Goal: Transaction & Acquisition: Purchase product/service

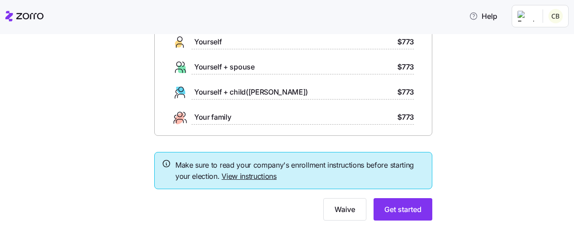
scroll to position [88, 0]
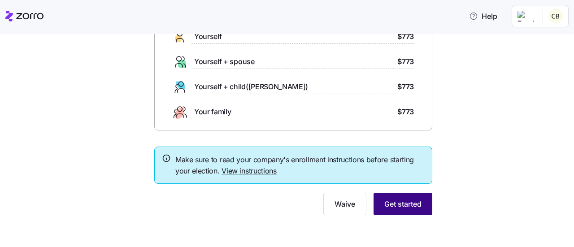
click at [418, 204] on button "Get started" at bounding box center [402, 204] width 59 height 22
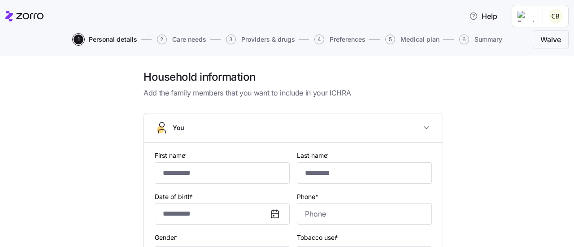
type input "******"
type input "********"
type input "[EMAIL_ADDRESS][DOMAIN_NAME]"
type input "**********"
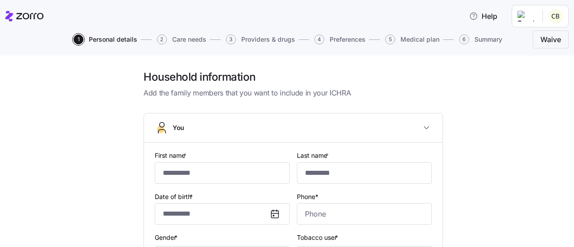
checkbox input "true"
type input "**********"
type input "[PHONE_NUMBER]"
type input "[DEMOGRAPHIC_DATA] citizen"
type input "Married"
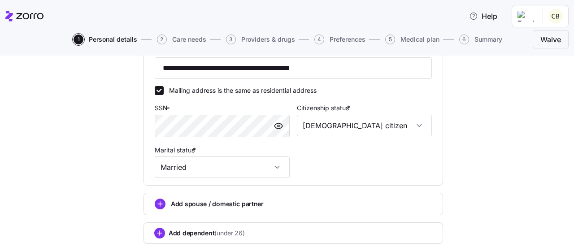
scroll to position [374, 0]
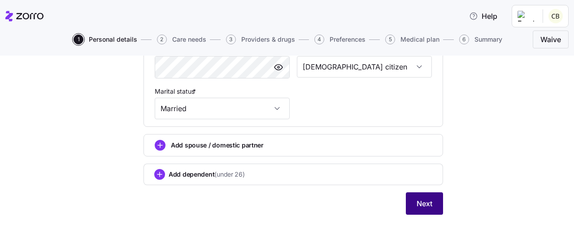
click at [418, 203] on span "Next" at bounding box center [424, 203] width 16 height 11
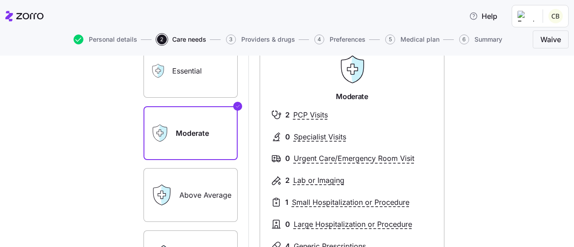
scroll to position [84, 0]
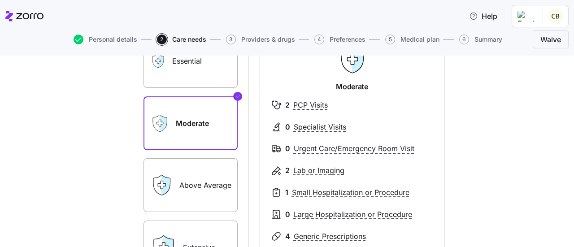
click at [191, 177] on label "Above Average" at bounding box center [190, 185] width 94 height 54
click at [0, 0] on input "Above Average" at bounding box center [0, 0] width 0 height 0
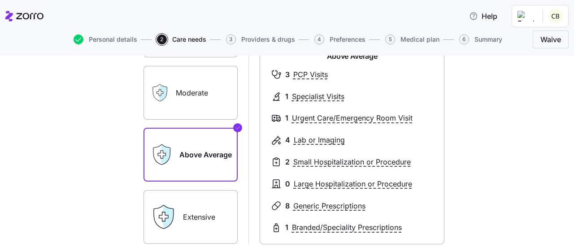
scroll to position [113, 0]
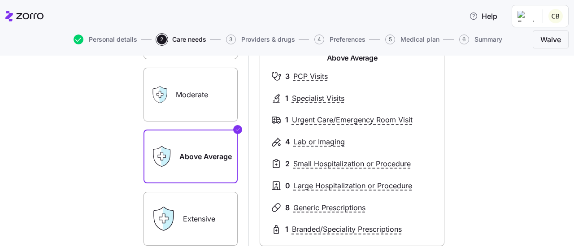
click at [188, 85] on label "Moderate" at bounding box center [190, 95] width 94 height 54
click at [0, 0] on input "Moderate" at bounding box center [0, 0] width 0 height 0
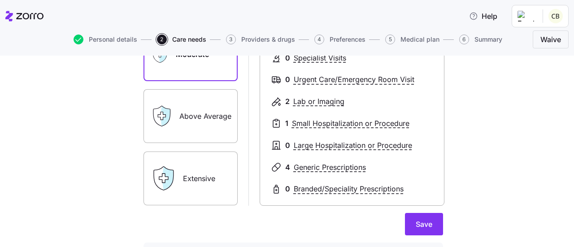
scroll to position [154, 0]
click at [428, 229] on button "Save" at bounding box center [424, 223] width 38 height 22
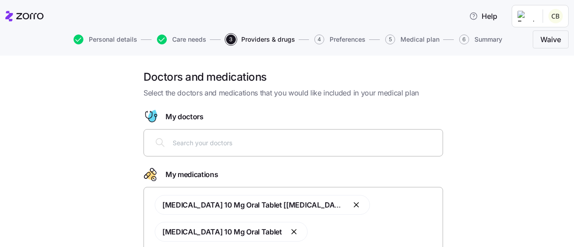
click at [322, 147] on div at bounding box center [293, 143] width 288 height 22
type input "beach"
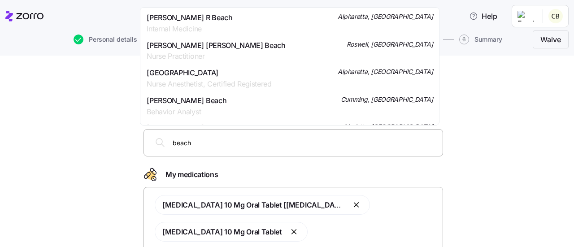
click at [174, 21] on span "Dr. Scott R Beach" at bounding box center [190, 17] width 86 height 11
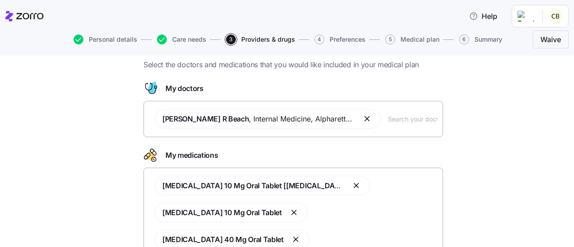
scroll to position [37, 0]
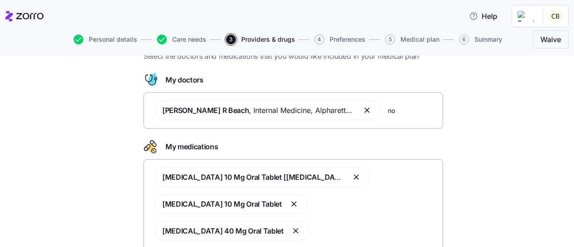
type input "n"
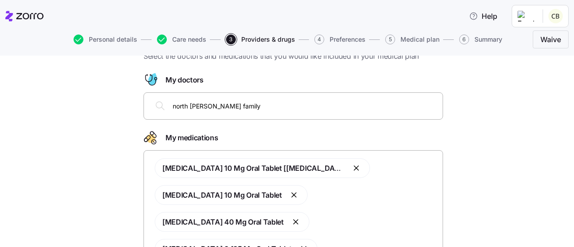
click at [156, 104] on icon at bounding box center [160, 105] width 11 height 11
click at [345, 110] on input "north fulton family" at bounding box center [305, 106] width 264 height 10
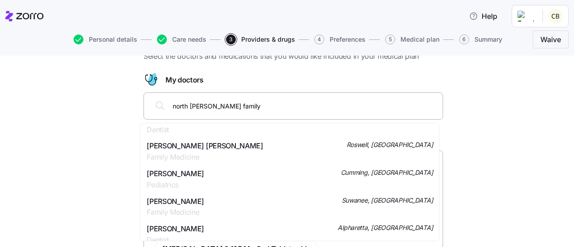
scroll to position [0, 0]
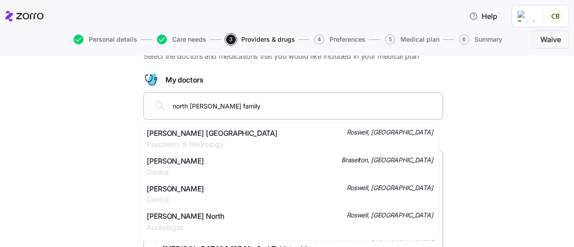
drag, startPoint x: 228, startPoint y: 108, endPoint x: 155, endPoint y: 114, distance: 73.3
click at [155, 114] on div "north fulton family" at bounding box center [293, 106] width 288 height 22
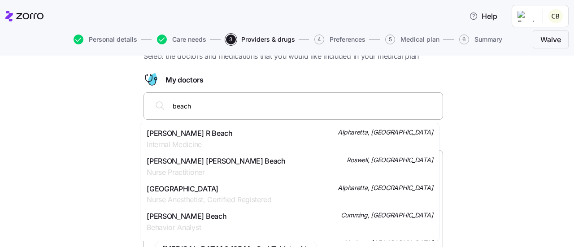
type input "beach"
click at [185, 133] on span "Dr. Scott R Beach" at bounding box center [190, 133] width 86 height 11
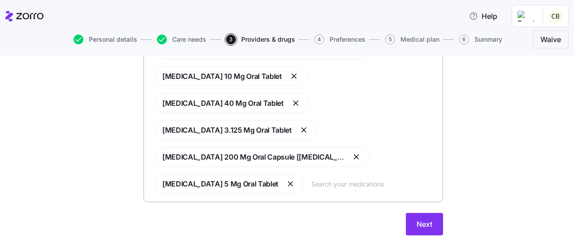
scroll to position [184, 0]
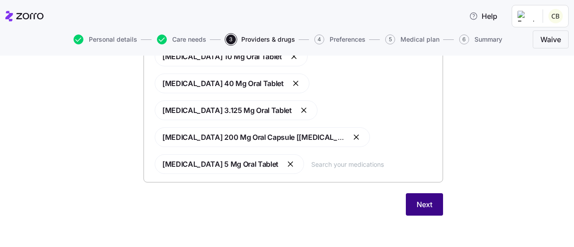
click at [426, 203] on span "Next" at bounding box center [424, 204] width 16 height 11
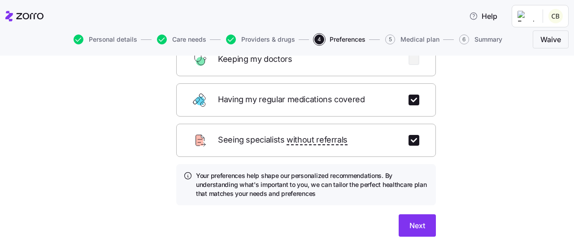
scroll to position [160, 0]
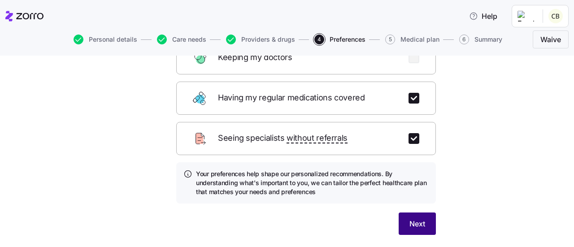
click at [409, 218] on span "Next" at bounding box center [417, 223] width 16 height 11
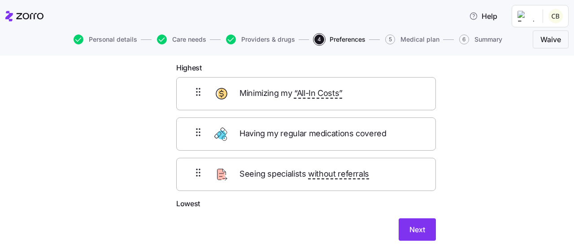
scroll to position [52, 0]
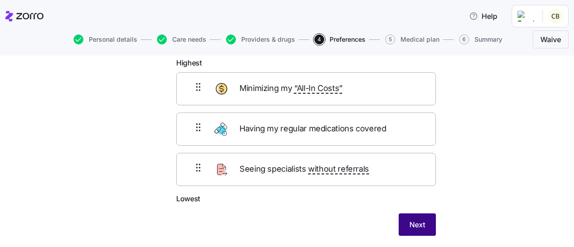
click at [412, 221] on span "Next" at bounding box center [417, 224] width 16 height 11
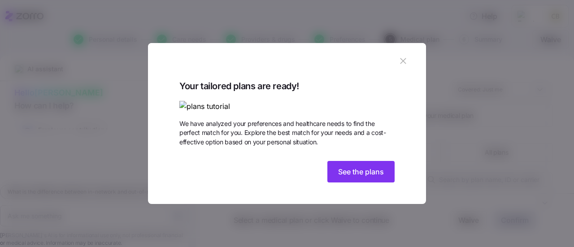
scroll to position [47, 0]
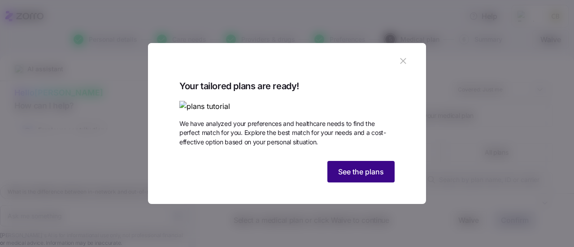
click at [365, 177] on span "See the plans" at bounding box center [361, 171] width 46 height 11
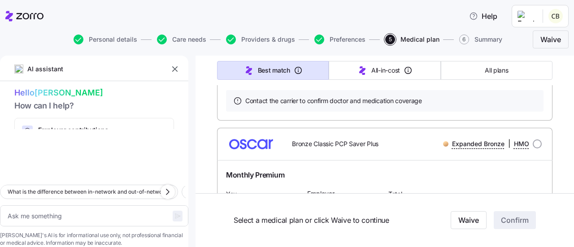
scroll to position [0, 0]
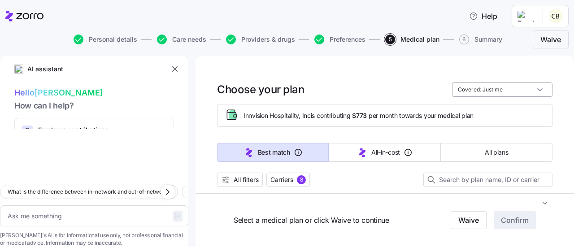
click at [534, 93] on input "Covered: Just me" at bounding box center [502, 89] width 100 height 14
click at [459, 92] on input "Covered: Just me" at bounding box center [502, 89] width 100 height 14
type textarea "x"
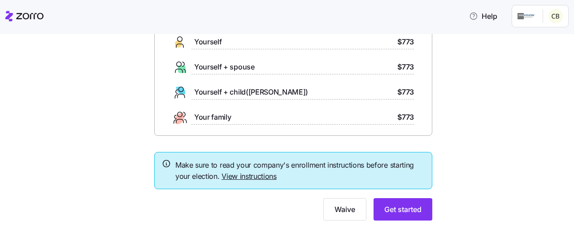
scroll to position [88, 0]
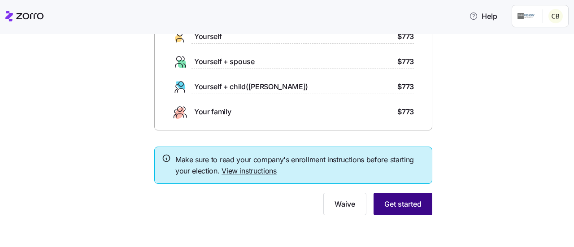
click at [413, 205] on span "Get started" at bounding box center [402, 204] width 37 height 11
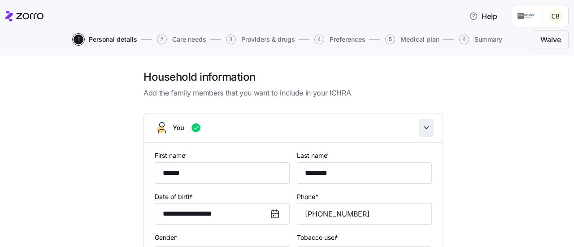
click at [423, 127] on icon "button" at bounding box center [426, 127] width 9 height 9
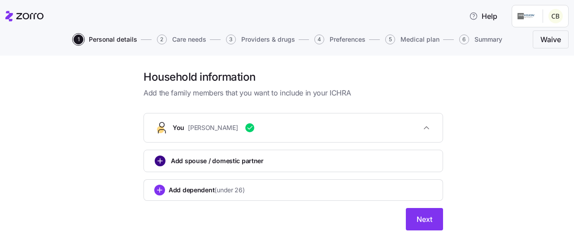
click at [158, 164] on circle "add icon" at bounding box center [160, 161] width 10 height 10
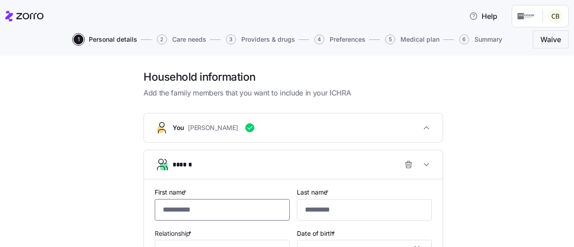
click at [218, 209] on input "First name *" at bounding box center [222, 210] width 135 height 22
type input "*****"
click at [327, 212] on input "Last name *" at bounding box center [364, 210] width 135 height 22
type input "********"
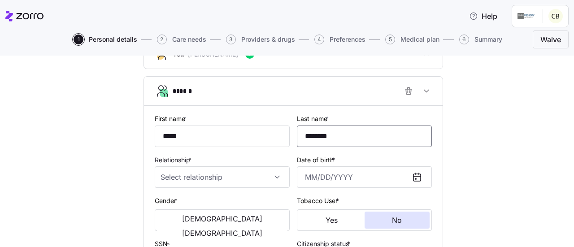
scroll to position [74, 0]
click at [273, 175] on input "Relationship *" at bounding box center [222, 176] width 135 height 22
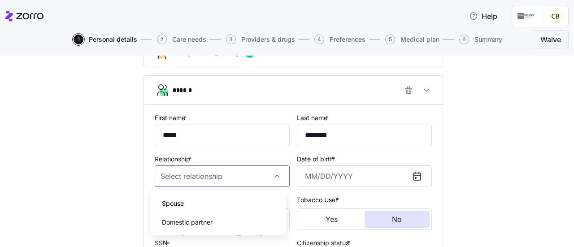
click at [192, 207] on div "Spouse" at bounding box center [219, 203] width 128 height 19
type input "Spouse"
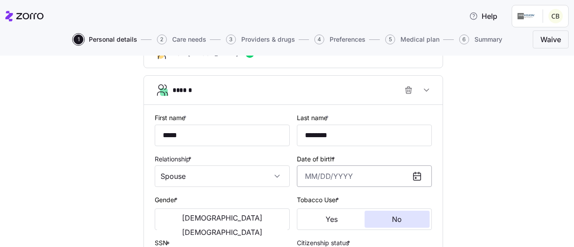
click at [323, 175] on input "Date of birth *" at bounding box center [364, 176] width 135 height 22
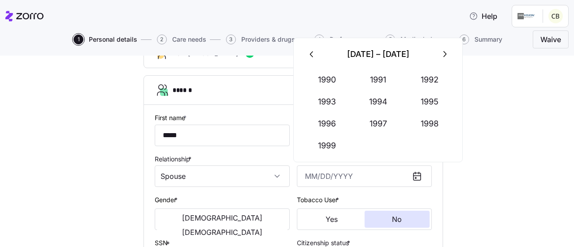
click at [310, 56] on icon "button" at bounding box center [312, 54] width 10 height 10
click at [433, 80] on button "1962" at bounding box center [429, 80] width 51 height 22
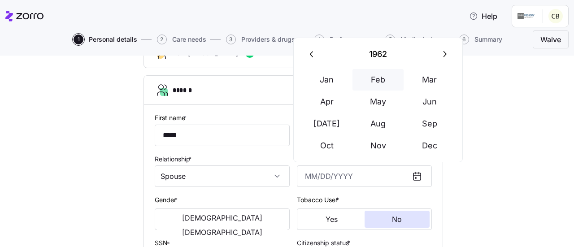
click at [371, 80] on button "Feb" at bounding box center [377, 80] width 51 height 22
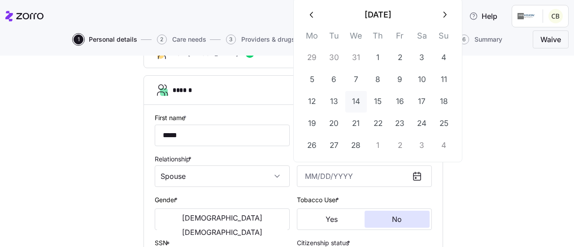
click at [356, 101] on button "14" at bounding box center [356, 102] width 22 height 22
type input "[DATE]"
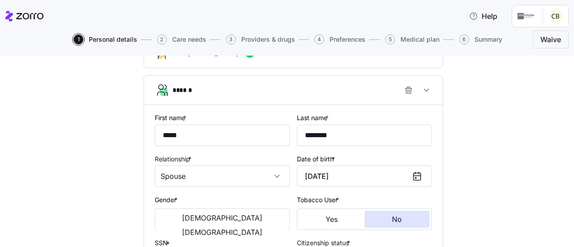
click at [415, 176] on icon at bounding box center [416, 176] width 11 height 11
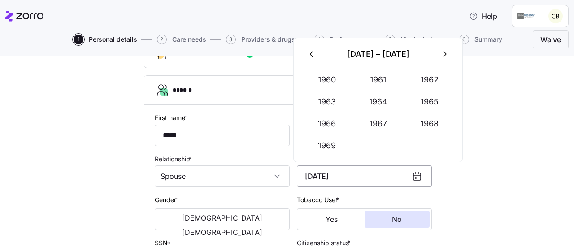
click at [362, 177] on input "[DATE]" at bounding box center [364, 176] width 135 height 22
click at [431, 82] on button "1962" at bounding box center [429, 80] width 51 height 22
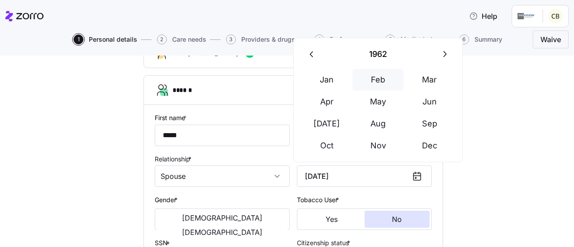
click at [379, 78] on button "Feb" at bounding box center [377, 80] width 51 height 22
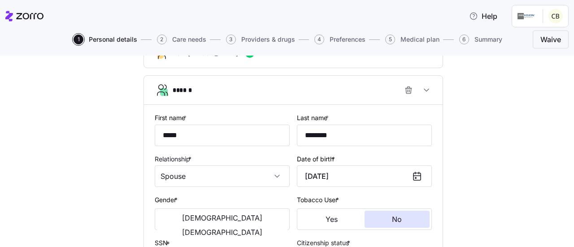
click at [489, 186] on div "**********" at bounding box center [293, 193] width 536 height 394
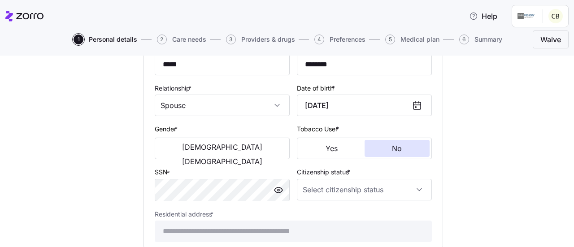
scroll to position [147, 0]
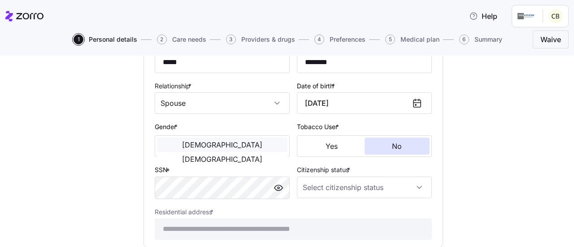
click at [192, 144] on span "[DEMOGRAPHIC_DATA]" at bounding box center [222, 144] width 80 height 7
click at [353, 193] on input "Citizenship status *" at bounding box center [364, 188] width 135 height 22
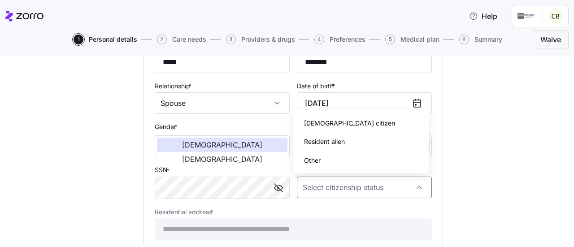
click at [333, 126] on span "[DEMOGRAPHIC_DATA] citizen" at bounding box center [349, 123] width 91 height 10
type input "[DEMOGRAPHIC_DATA] citizen"
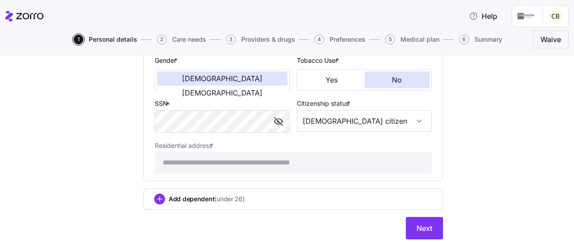
scroll to position [239, 0]
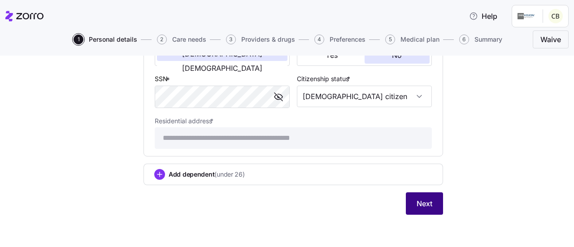
click at [428, 204] on span "Next" at bounding box center [424, 203] width 16 height 11
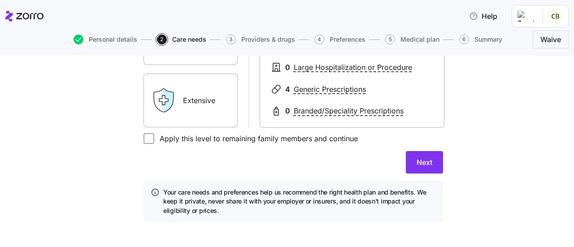
scroll to position [218, 0]
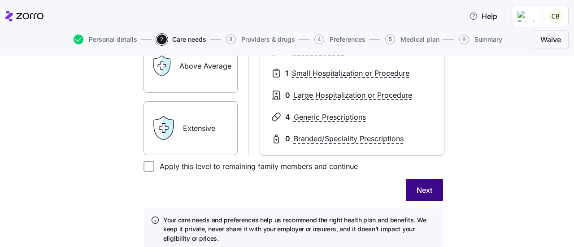
click at [431, 189] on button "Next" at bounding box center [424, 190] width 37 height 22
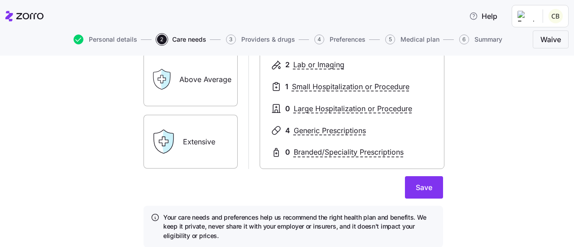
scroll to position [241, 0]
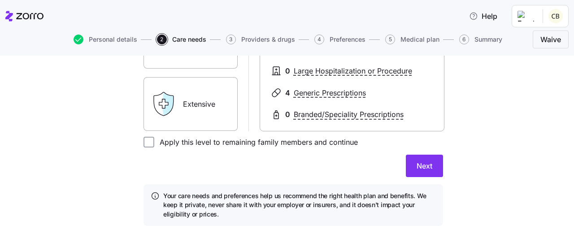
scroll to position [253, 0]
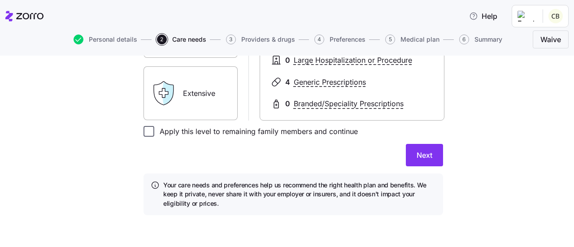
click at [147, 134] on input "Apply this level to remaining family members and continue" at bounding box center [148, 131] width 11 height 11
checkbox input "true"
click at [417, 151] on span "Next" at bounding box center [424, 155] width 16 height 11
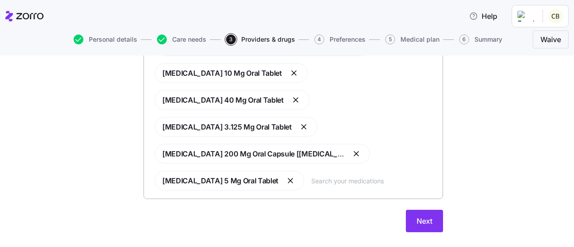
scroll to position [184, 0]
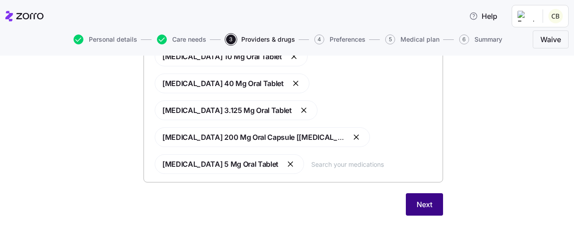
click at [427, 202] on span "Next" at bounding box center [424, 204] width 16 height 11
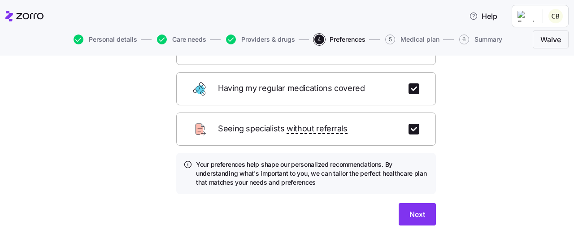
scroll to position [173, 0]
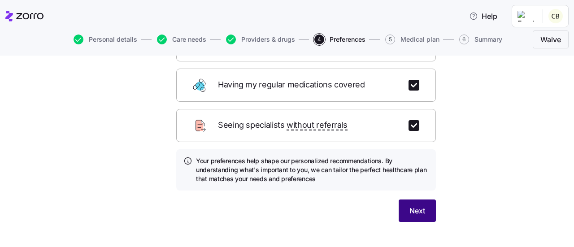
click at [419, 205] on span "Next" at bounding box center [417, 210] width 16 height 11
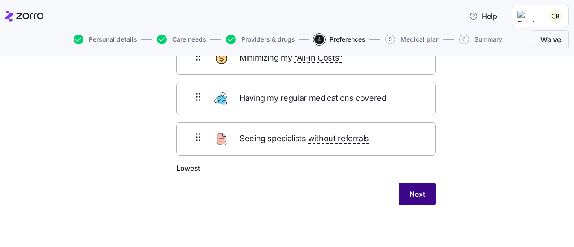
click at [419, 197] on span "Next" at bounding box center [417, 194] width 16 height 11
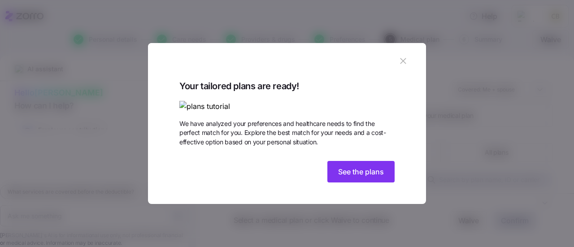
scroll to position [47, 0]
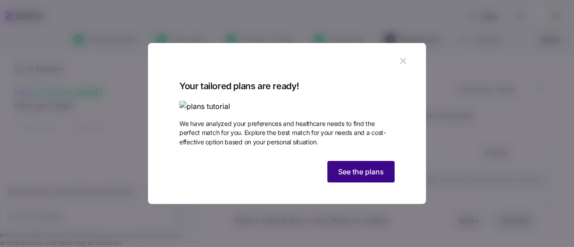
click at [371, 177] on span "See the plans" at bounding box center [361, 171] width 46 height 11
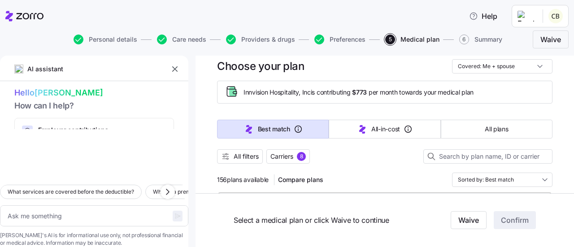
scroll to position [0, 0]
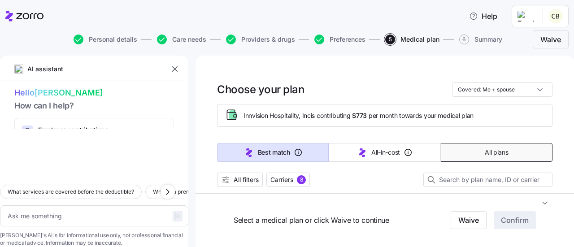
click at [495, 154] on span "All plans" at bounding box center [495, 152] width 23 height 9
type textarea "x"
type input "Sorted by: Premium"
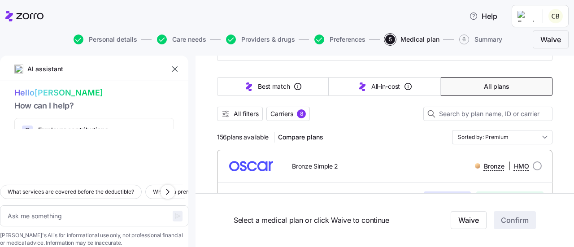
scroll to position [77, 0]
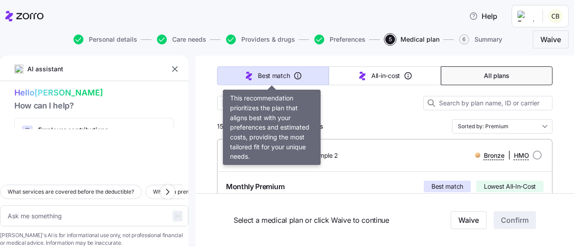
click at [276, 73] on span "Best match" at bounding box center [274, 75] width 32 height 9
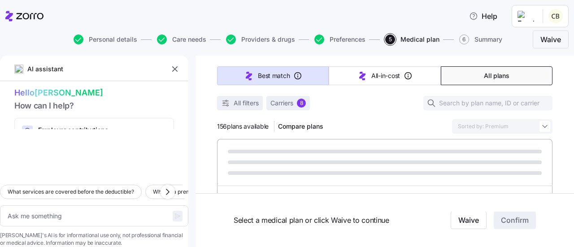
type textarea "x"
type input "Sorted by: Best match"
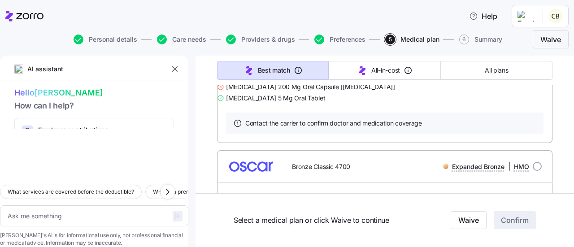
scroll to position [0, 0]
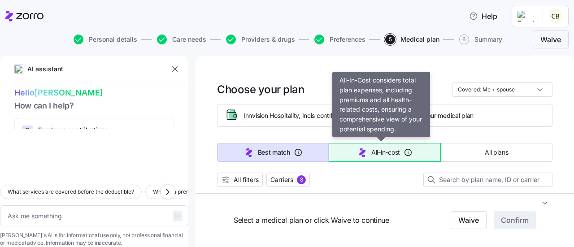
click at [381, 149] on span "All-in-cost" at bounding box center [385, 152] width 29 height 9
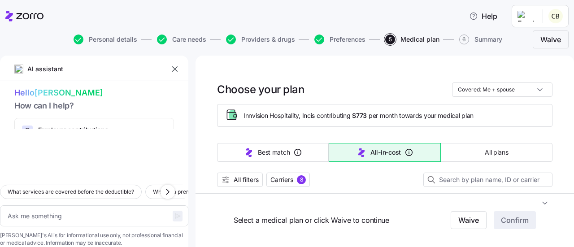
type textarea "x"
type input "Sorted by: All-in-cost"
click at [167, 189] on icon "button" at bounding box center [167, 191] width 3 height 5
click at [24, 186] on icon "button" at bounding box center [21, 191] width 11 height 11
click at [57, 187] on span "What services are covered before the deductible?" at bounding box center [71, 191] width 126 height 9
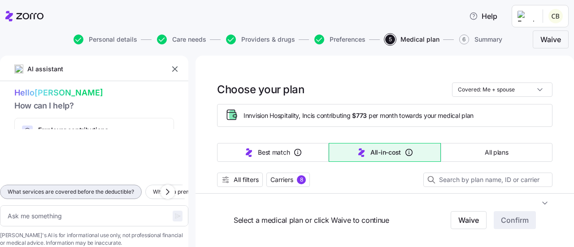
type textarea "x"
type textarea "What services are covered before the deductible?"
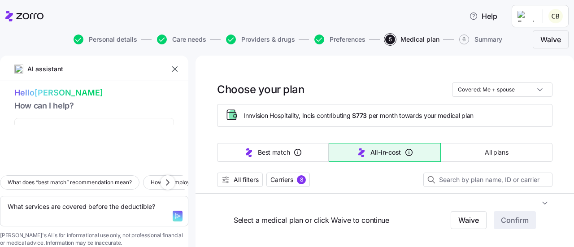
click at [174, 212] on icon "button" at bounding box center [177, 215] width 7 height 7
type textarea "x"
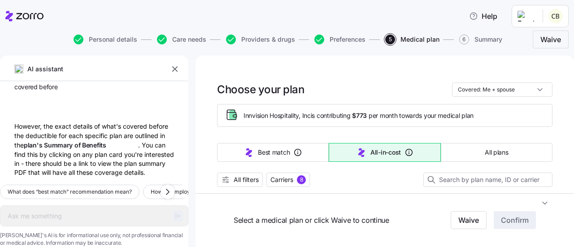
type textarea "x"
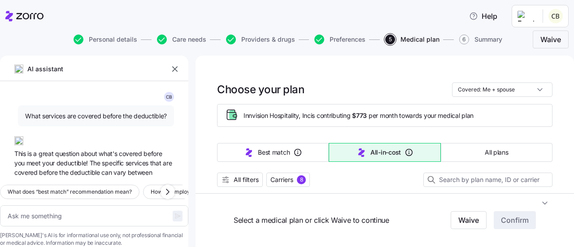
click at [174, 67] on icon "button" at bounding box center [174, 69] width 9 height 9
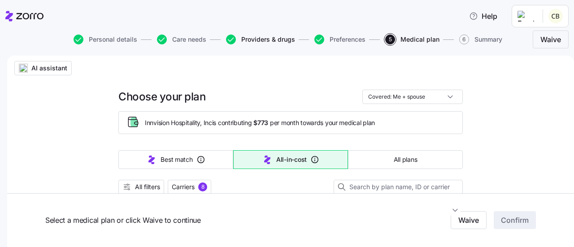
click at [261, 36] on span "Providers & drugs" at bounding box center [268, 39] width 54 height 6
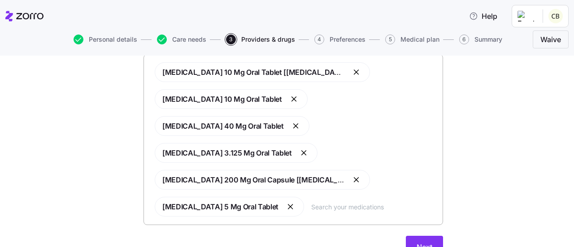
scroll to position [141, 0]
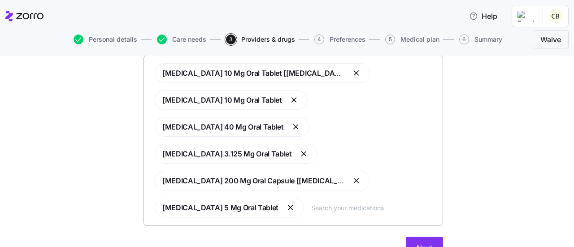
click at [311, 207] on input "text" at bounding box center [374, 208] width 126 height 10
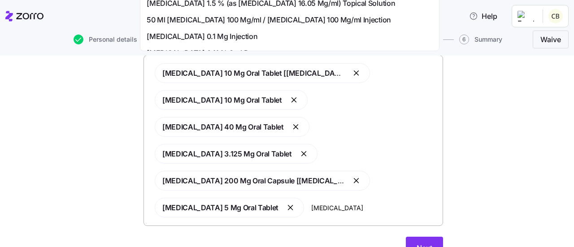
scroll to position [0, 0]
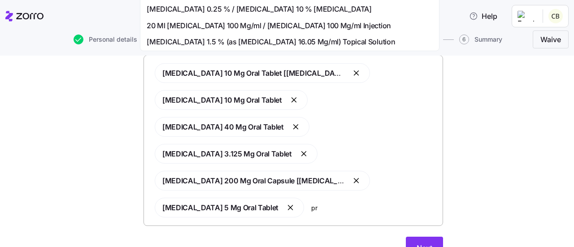
type input "p"
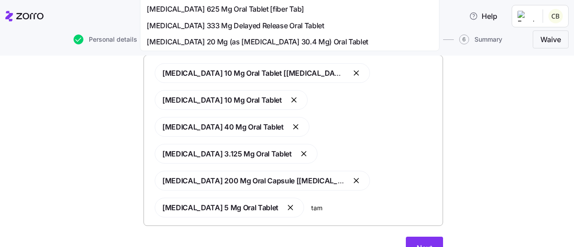
type input "tams"
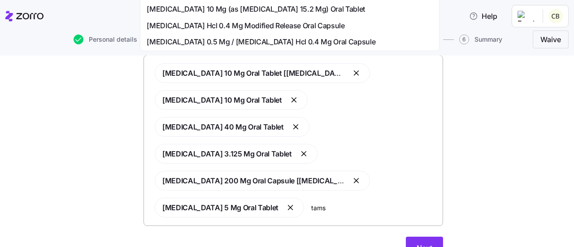
click at [301, 25] on span "[MEDICAL_DATA] Hcl 0.4 Mg Modified Release Oral Capsule" at bounding box center [246, 25] width 198 height 11
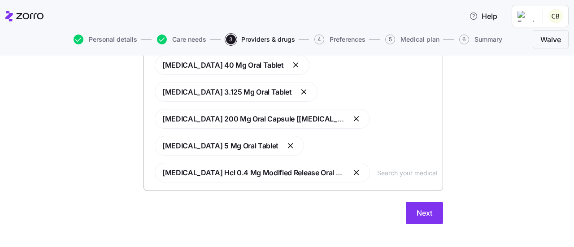
scroll to position [211, 0]
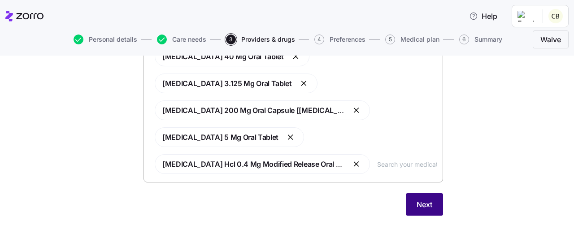
click at [418, 207] on span "Next" at bounding box center [424, 204] width 16 height 11
